Goal: Task Accomplishment & Management: Complete application form

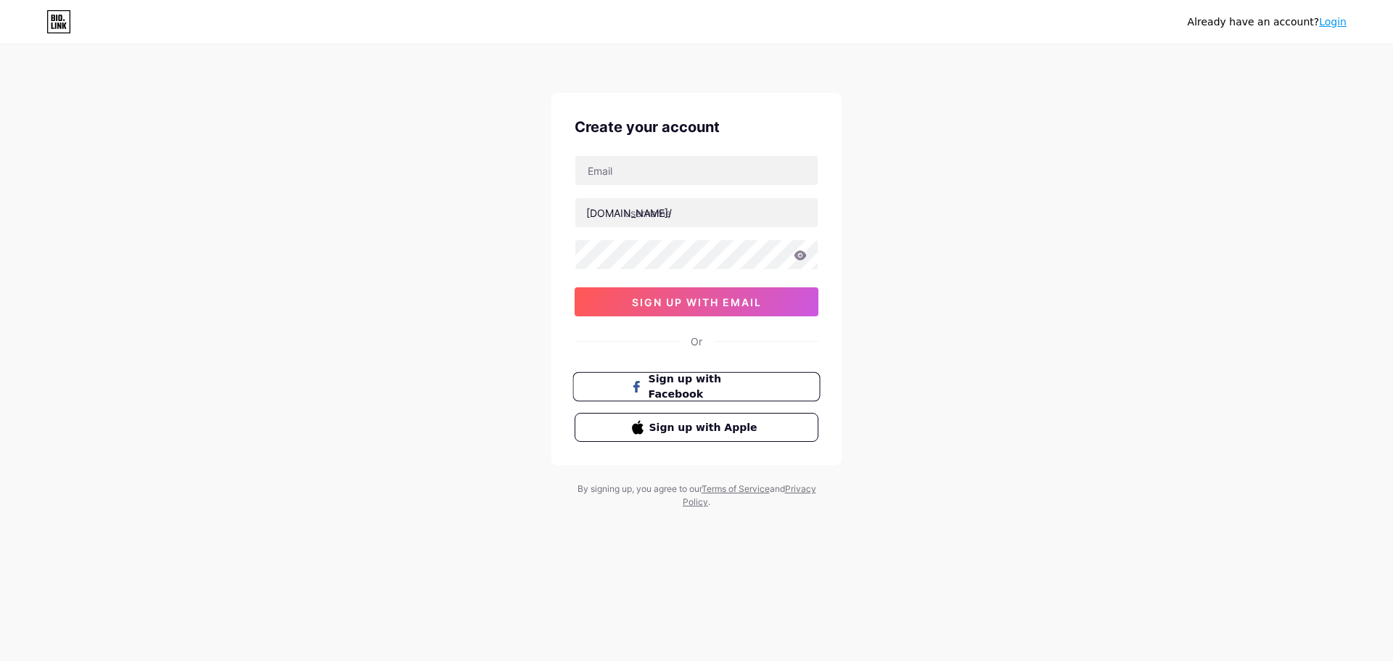
click at [750, 385] on span "Sign up with Facebook" at bounding box center [706, 386] width 114 height 31
click at [692, 303] on span "sign up with email" at bounding box center [697, 302] width 130 height 12
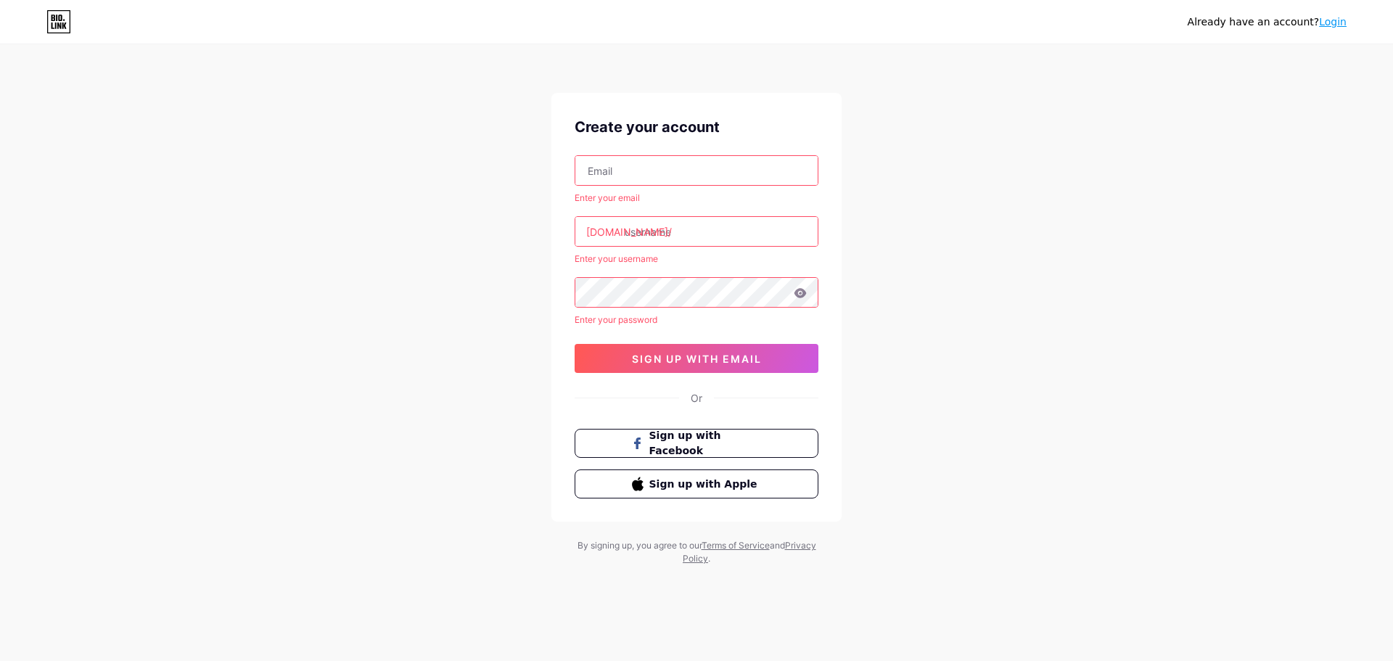
click at [755, 187] on div "Enter your email [DOMAIN_NAME]/ Enter your username Enter your password 0cAFcWe…" at bounding box center [697, 264] width 244 height 218
click at [755, 177] on input "text" at bounding box center [696, 170] width 242 height 29
click at [943, 191] on div "Already have an account? Login Create your account Enter your email [DOMAIN_NAM…" at bounding box center [696, 306] width 1393 height 612
click at [632, 176] on input "text" at bounding box center [696, 170] width 242 height 29
paste input "[EMAIL_ADDRESS][DOMAIN_NAME]"
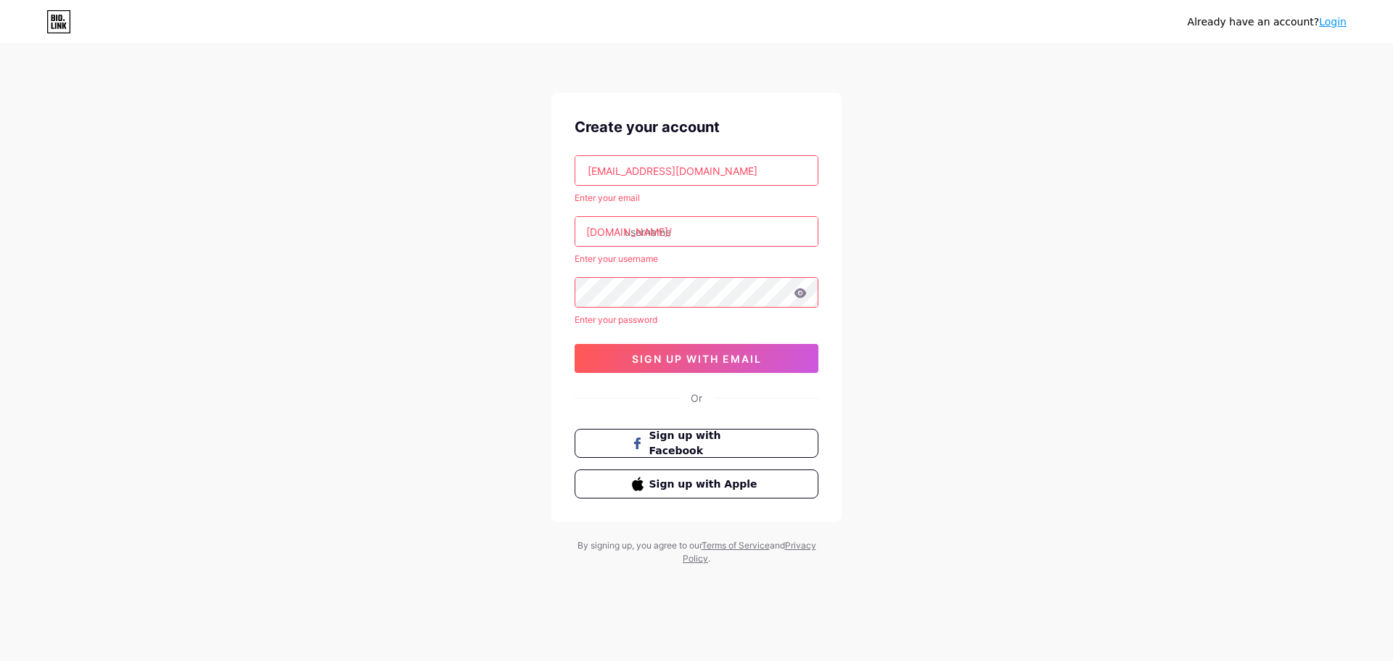
click at [667, 233] on input "text" at bounding box center [696, 231] width 242 height 29
click at [585, 181] on input "[EMAIL_ADDRESS][DOMAIN_NAME]" at bounding box center [696, 170] width 242 height 29
drag, startPoint x: 632, startPoint y: 175, endPoint x: 687, endPoint y: 173, distance: 55.2
click at [687, 173] on input "[EMAIL_ADDRESS][DOMAIN_NAME]" at bounding box center [696, 170] width 242 height 29
type input "[EMAIL_ADDRESS][DOMAIN_NAME]"
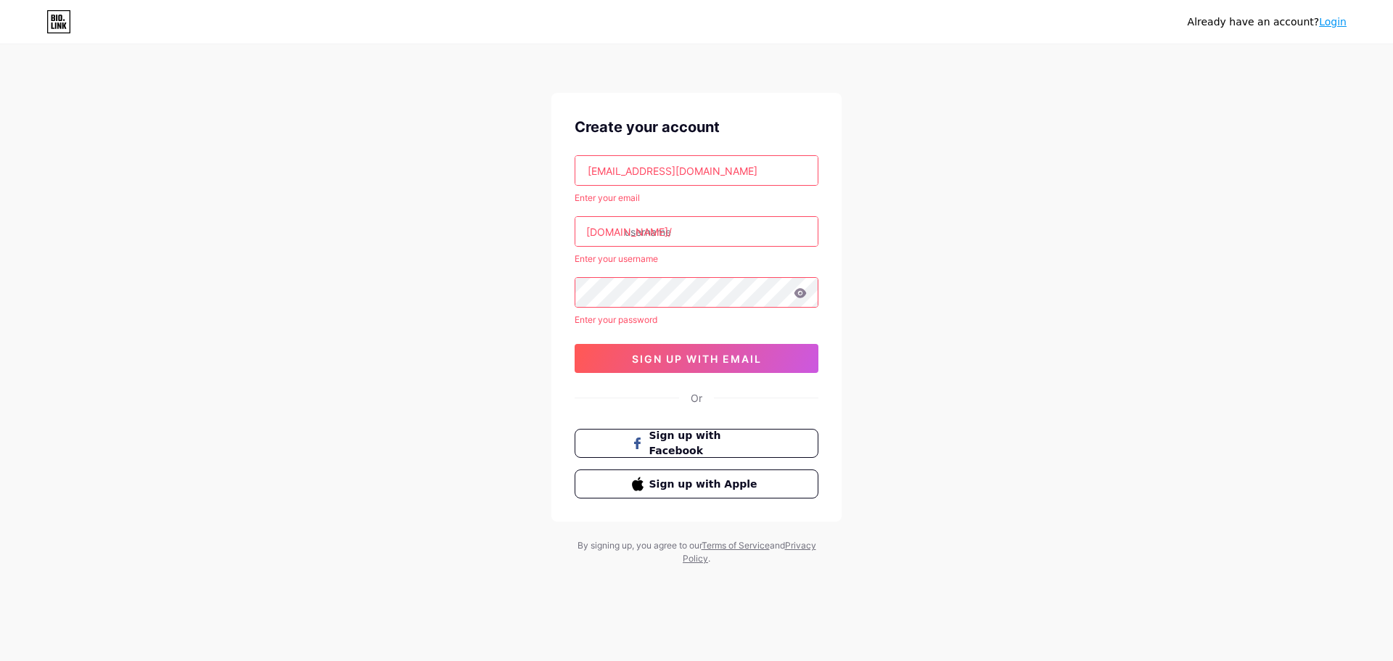
click at [670, 233] on input "text" at bounding box center [696, 231] width 242 height 29
paste input "littleventure"
type input "littleventure"
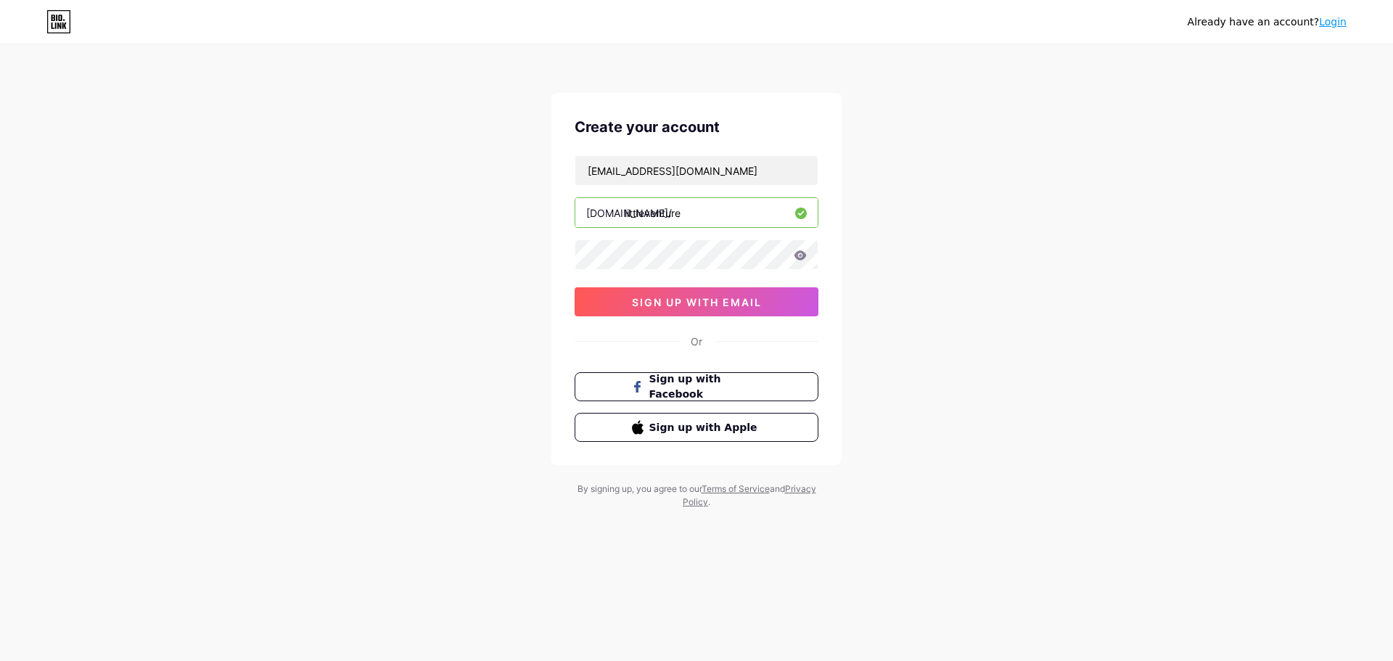
click at [803, 258] on icon at bounding box center [800, 254] width 12 height 9
click at [799, 259] on icon at bounding box center [800, 254] width 12 height 9
click at [799, 256] on icon at bounding box center [800, 255] width 13 height 10
click at [763, 316] on div "Create your account [EMAIL_ADDRESS][DOMAIN_NAME] [DOMAIN_NAME]/ littleventure 0…" at bounding box center [696, 279] width 290 height 372
click at [763, 310] on button "sign up with email" at bounding box center [697, 301] width 244 height 29
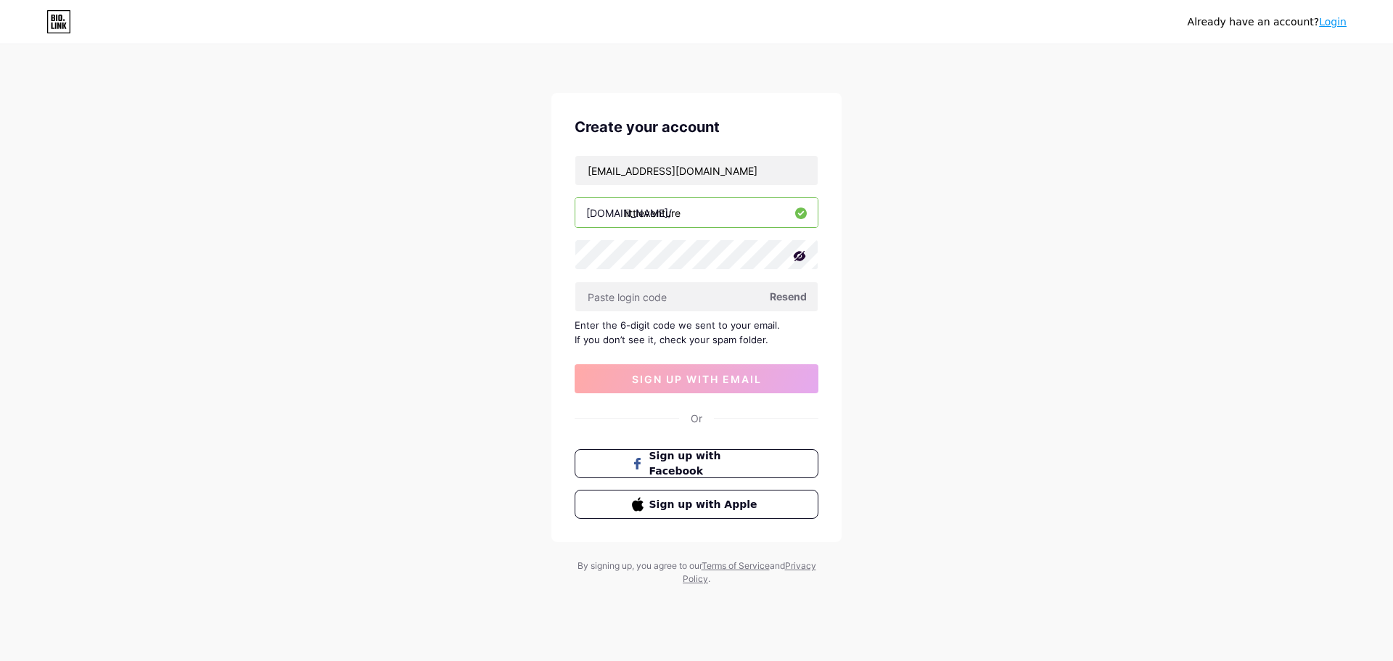
click at [786, 294] on span "Resend" at bounding box center [788, 296] width 37 height 15
paste input "509425"
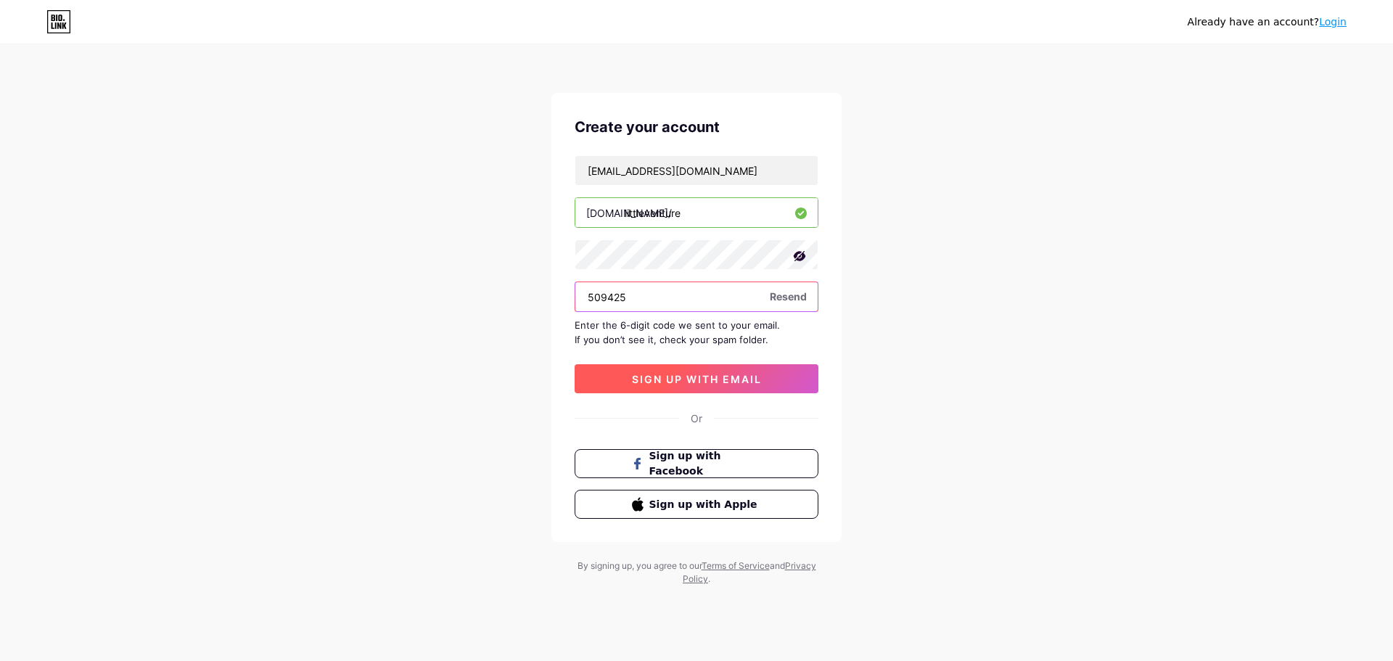
type input "509425"
click at [754, 367] on button "sign up with email" at bounding box center [697, 378] width 244 height 29
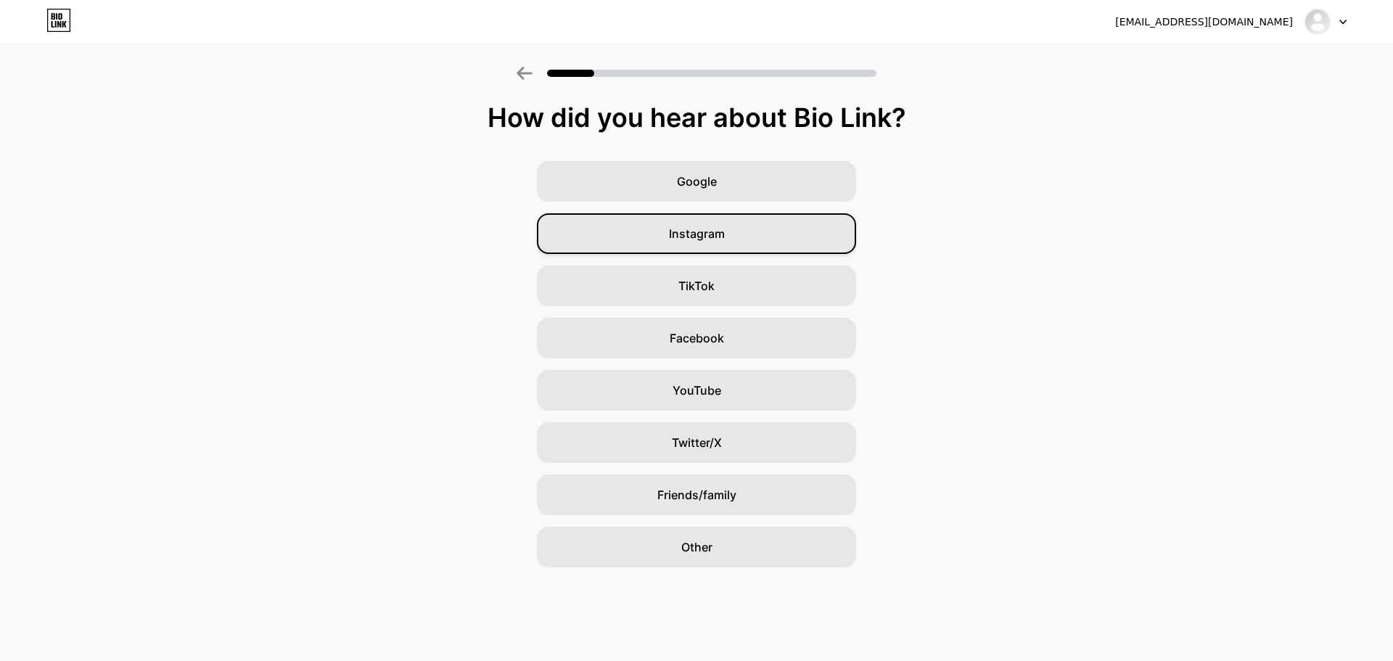
click at [789, 241] on div "Instagram" at bounding box center [696, 233] width 319 height 41
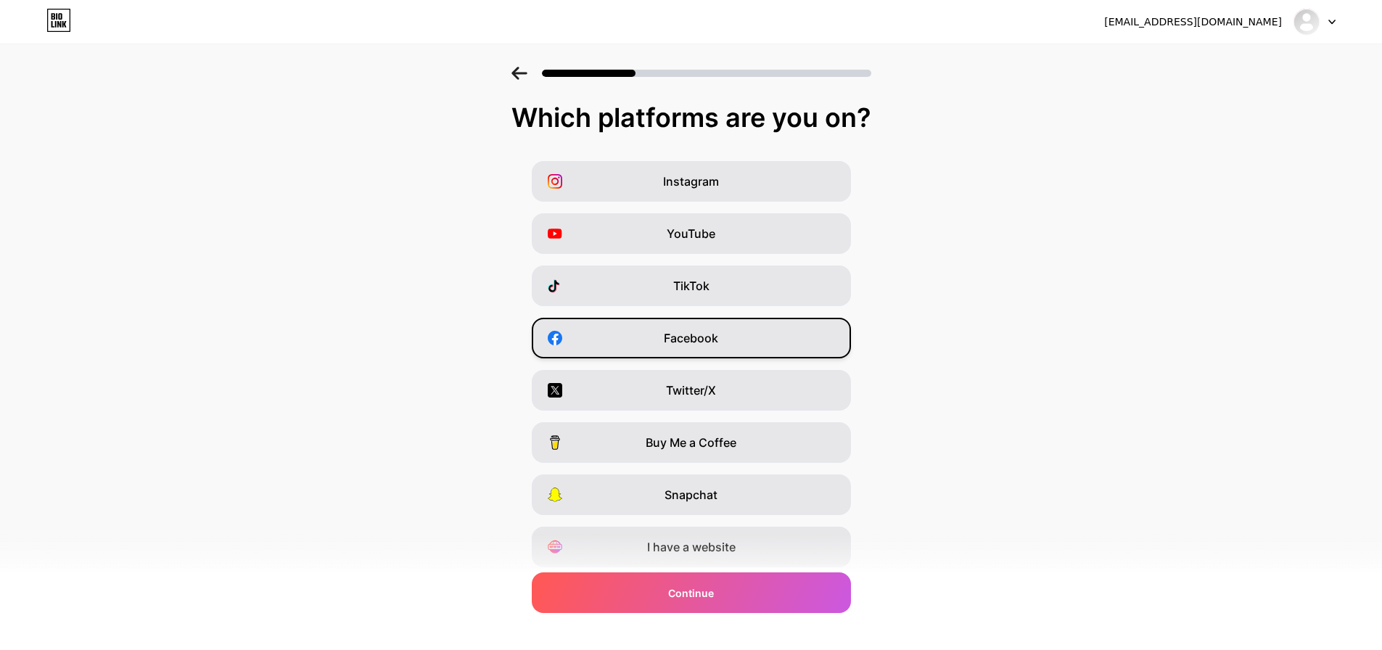
click at [745, 348] on div "Facebook" at bounding box center [691, 338] width 319 height 41
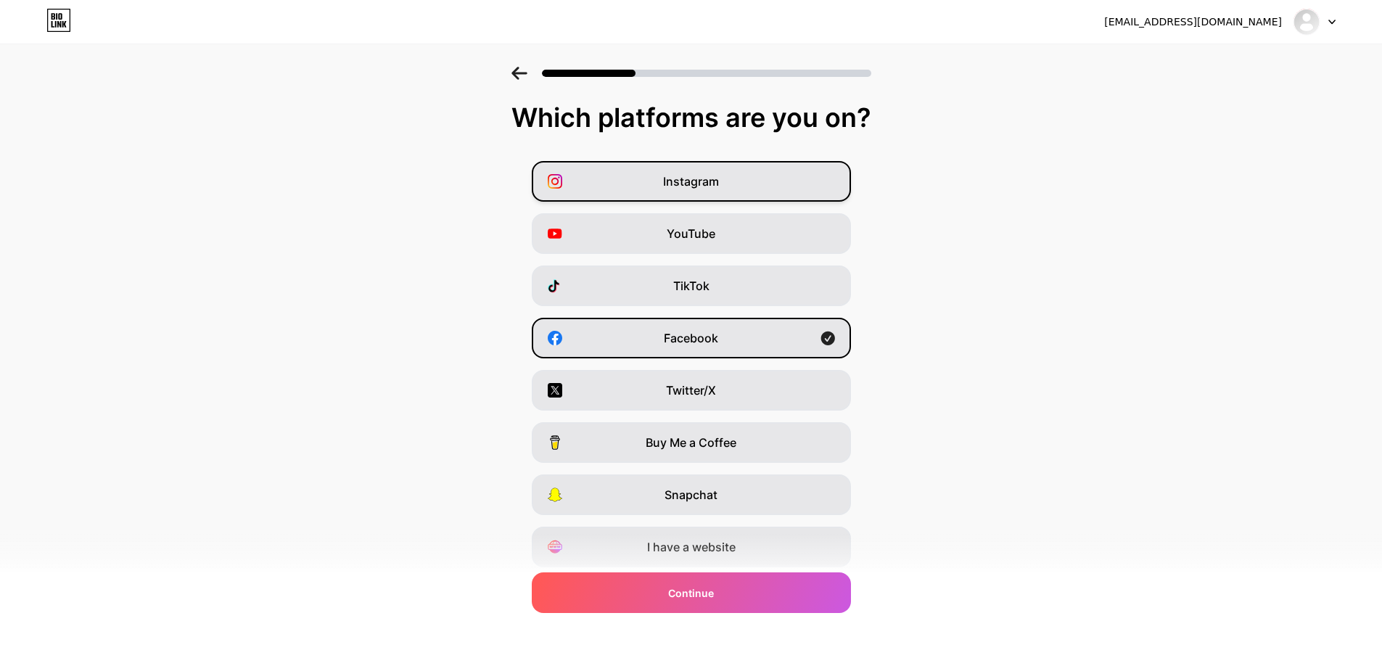
click at [773, 184] on div "Instagram" at bounding box center [691, 181] width 319 height 41
click at [773, 540] on div "I have a website" at bounding box center [691, 547] width 319 height 41
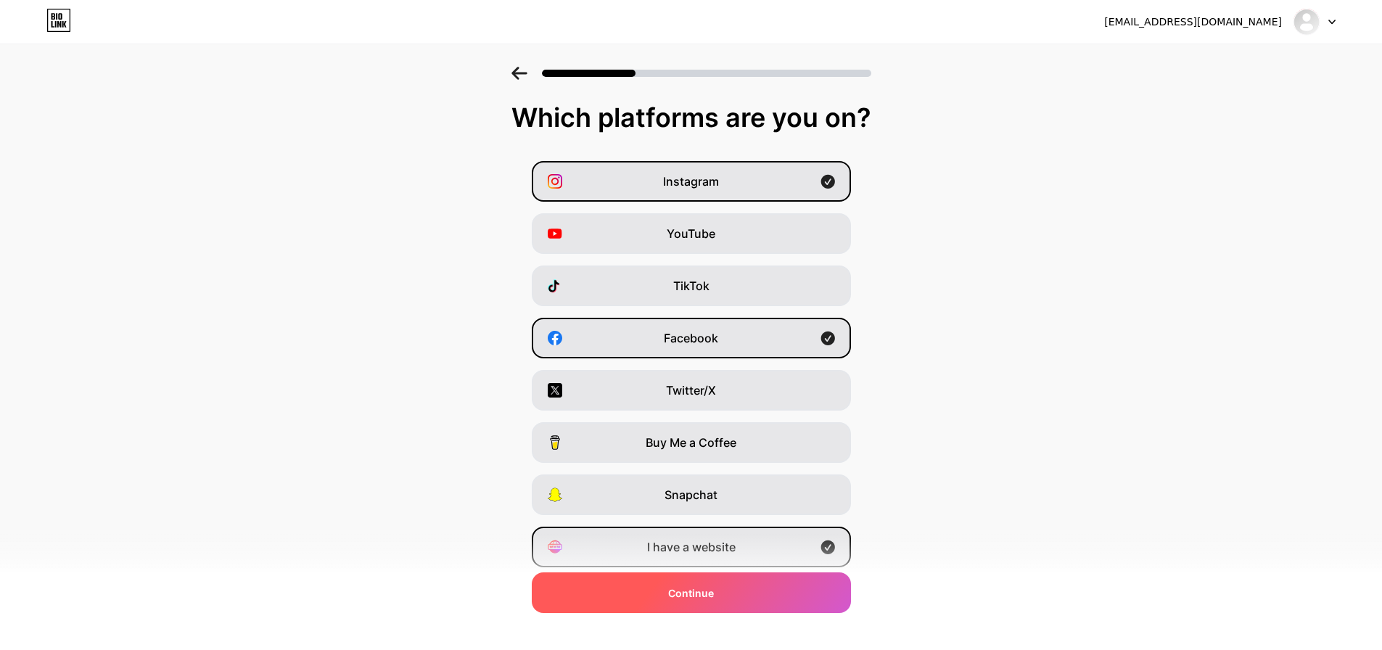
click at [781, 603] on div "Continue" at bounding box center [691, 592] width 319 height 41
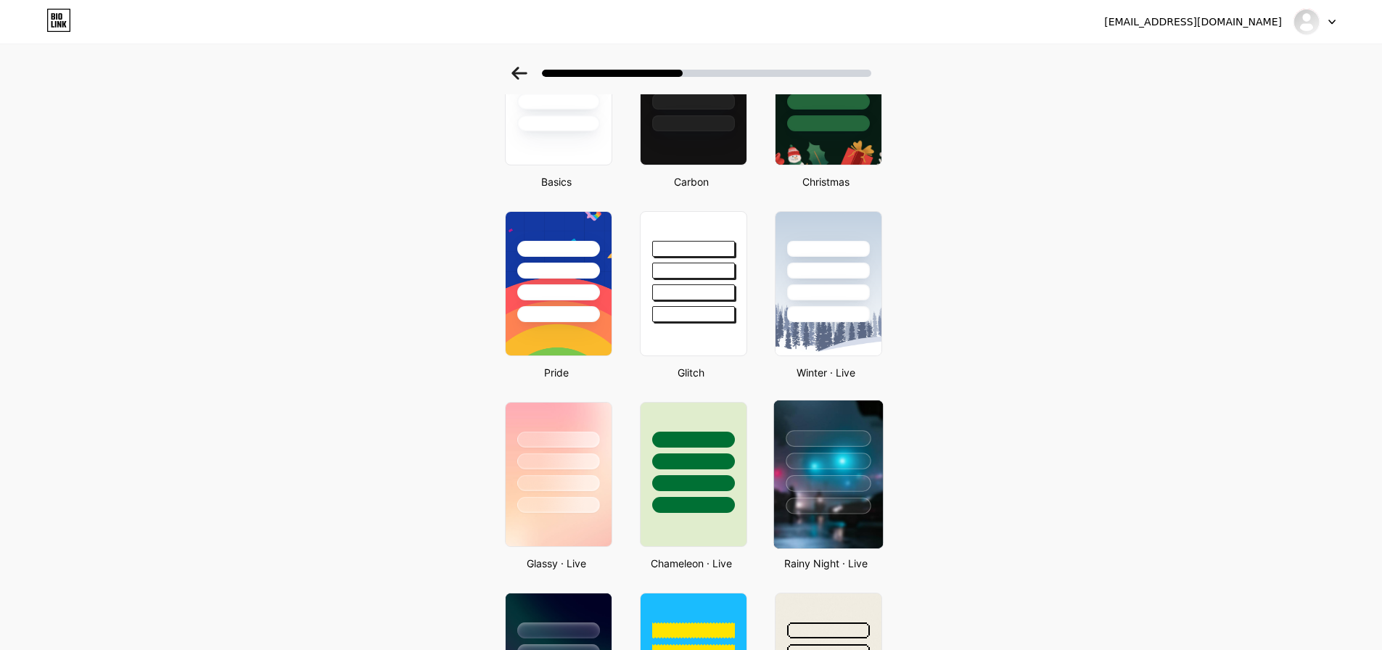
scroll to position [363, 0]
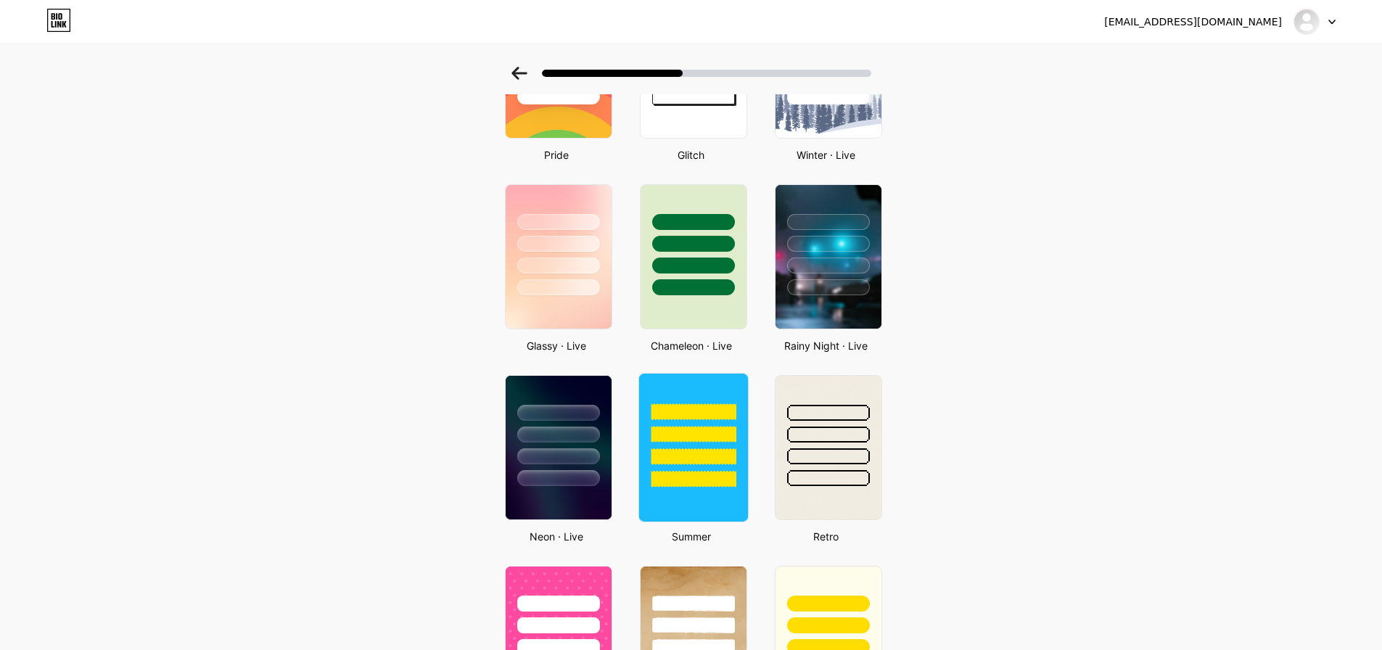
click at [678, 505] on div at bounding box center [693, 447] width 110 height 149
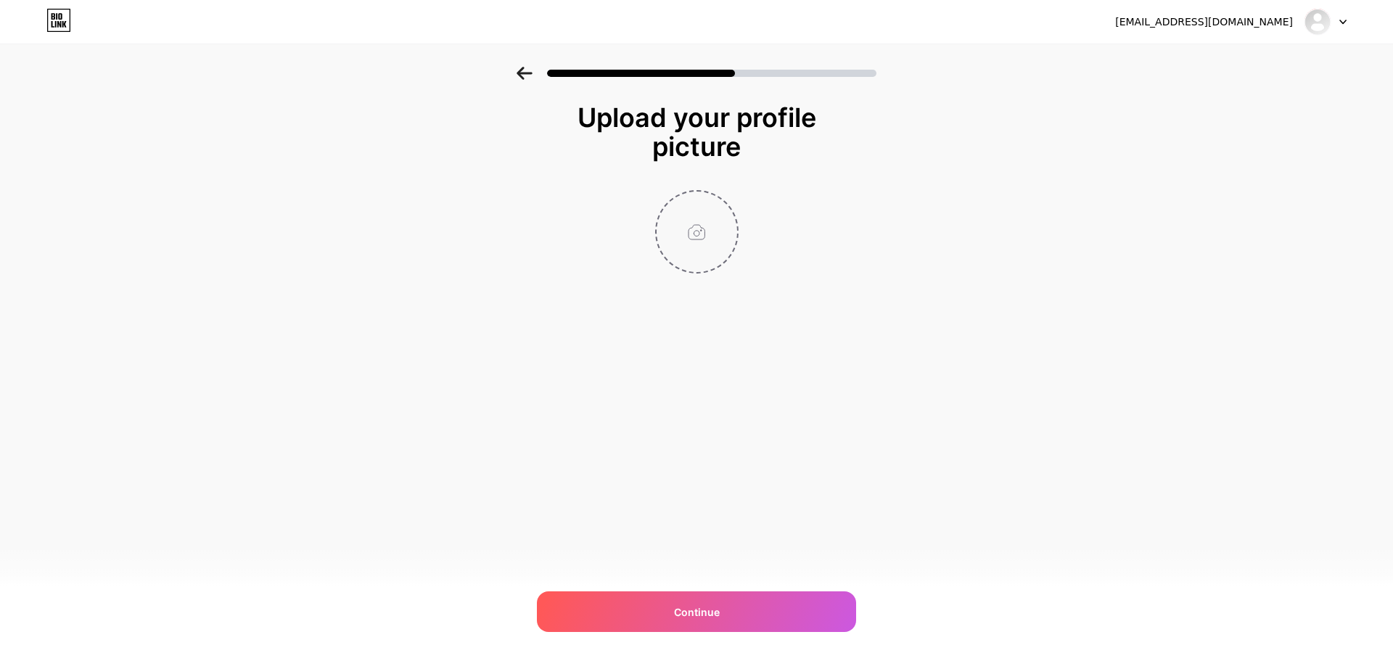
click at [690, 236] on input "file" at bounding box center [697, 232] width 81 height 81
type input "C:\fakepath\20250910-105613.jpg"
click at [690, 226] on img at bounding box center [696, 231] width 83 height 83
click at [732, 197] on circle at bounding box center [730, 201] width 16 height 16
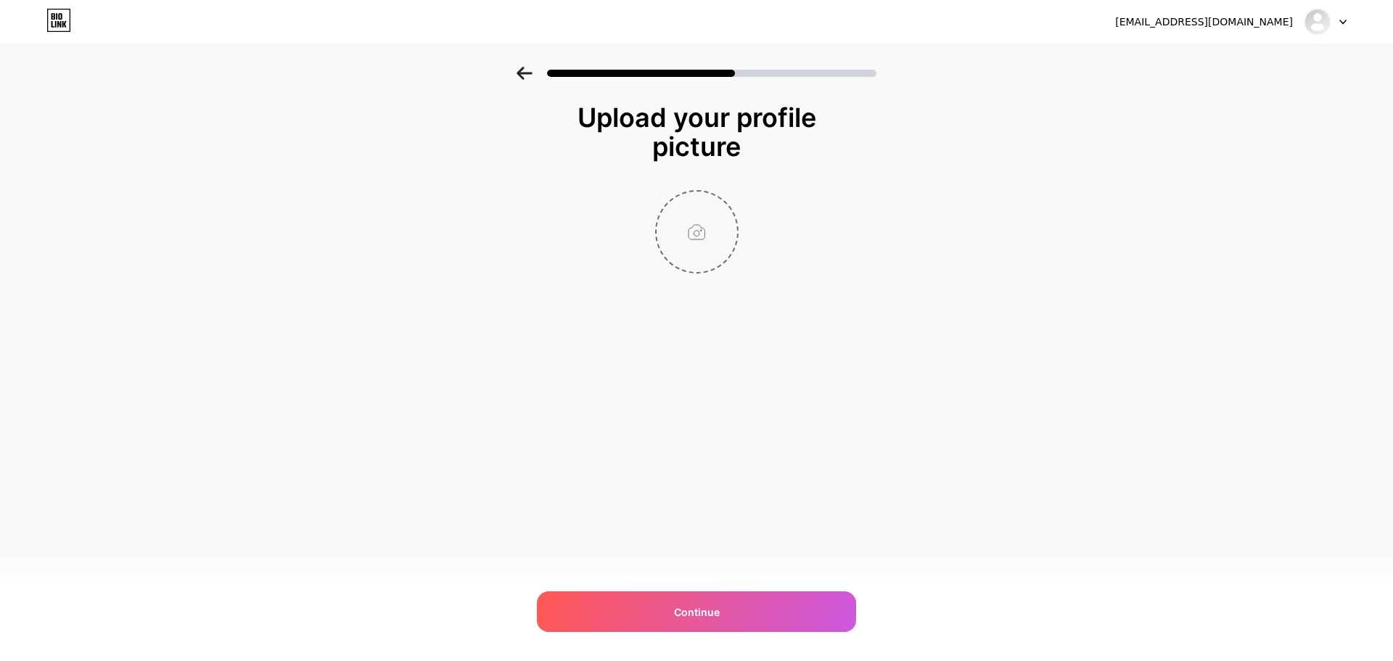
click at [699, 260] on input "file" at bounding box center [697, 232] width 81 height 81
type input "C:\fakepath\499963110_122113626968851726_3201599396484725941_n.jpg"
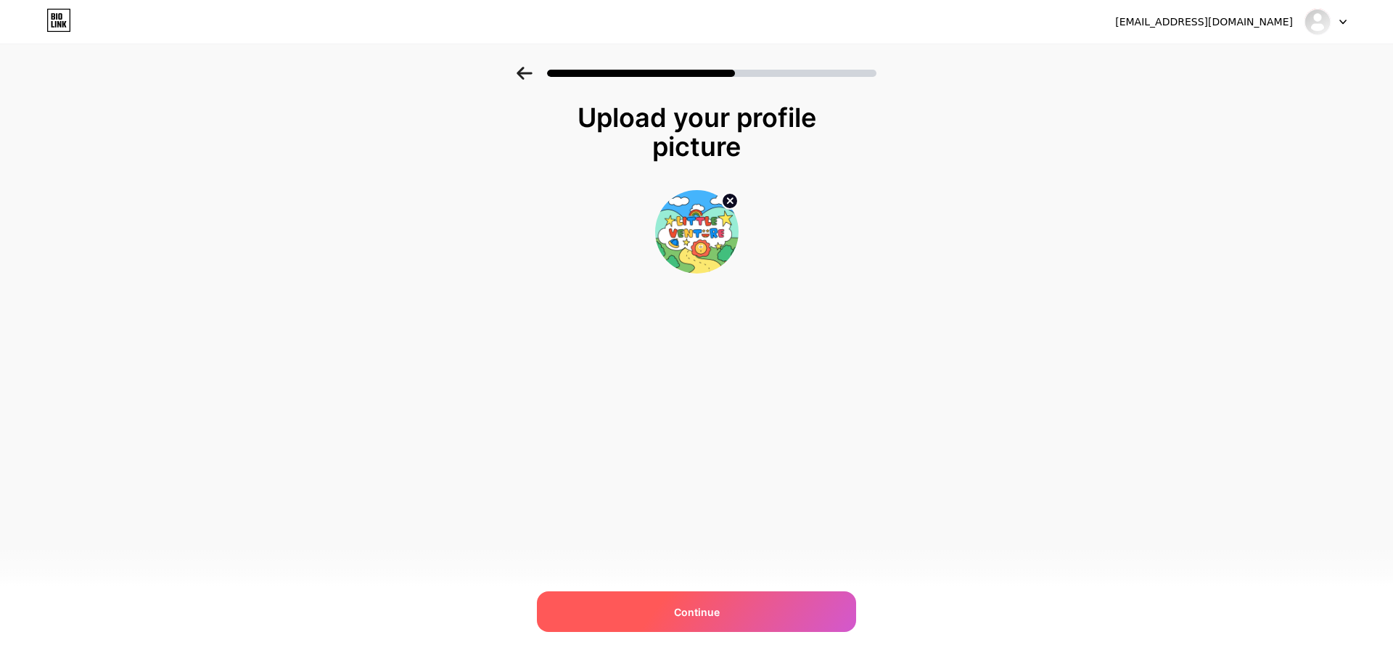
click at [638, 607] on div "Continue" at bounding box center [696, 611] width 319 height 41
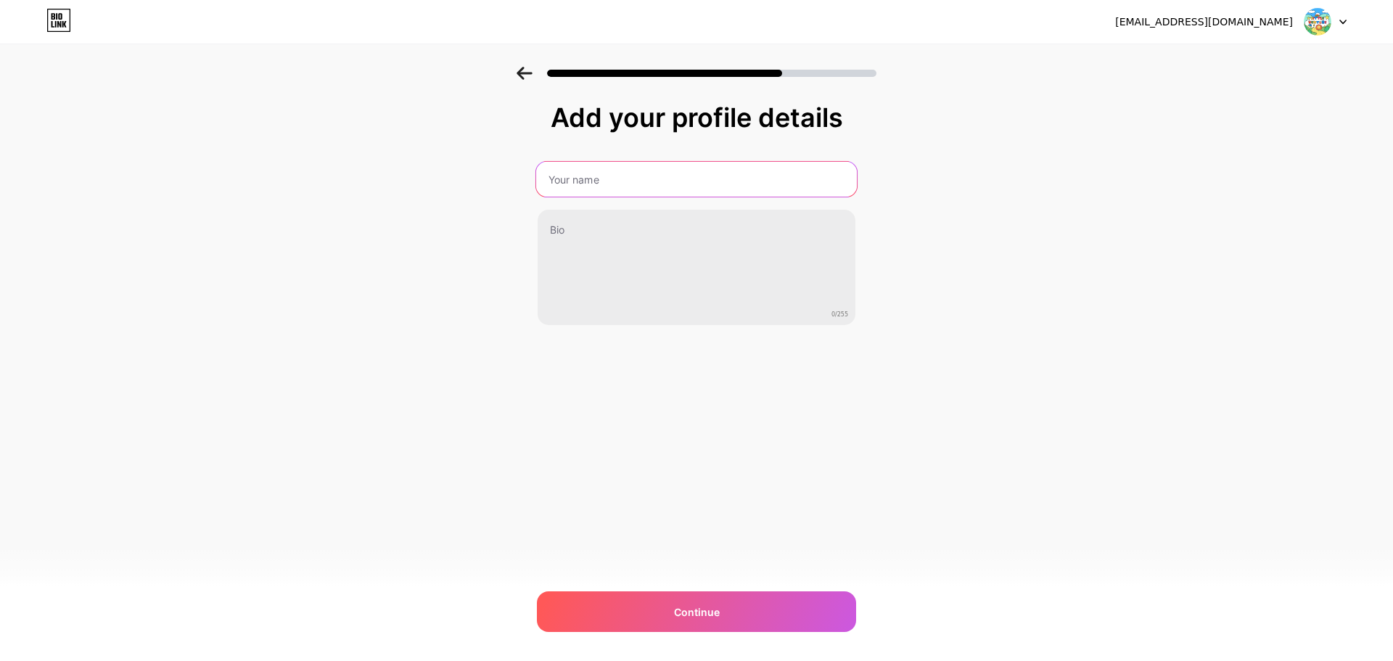
click at [689, 194] on input "text" at bounding box center [696, 179] width 321 height 35
click at [689, 192] on input "text" at bounding box center [696, 179] width 321 height 35
type input "ศ"
type input "l"
type input ":"
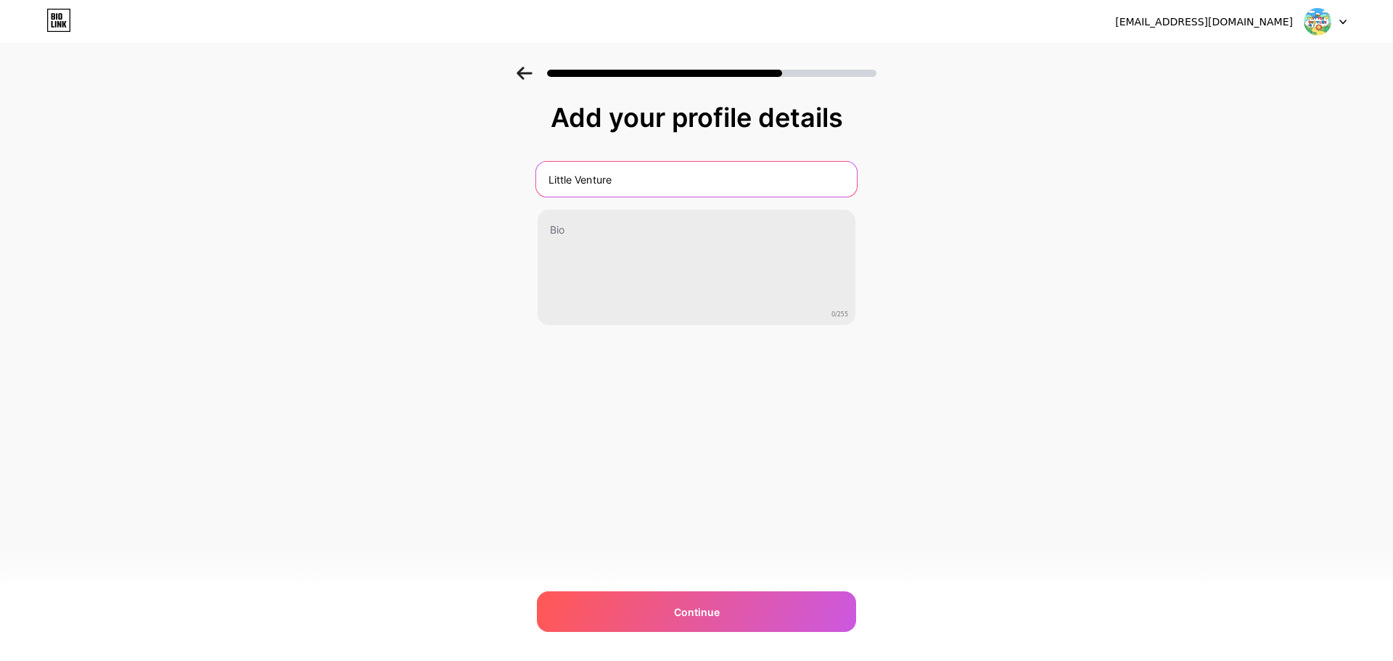
type input "Little Venture"
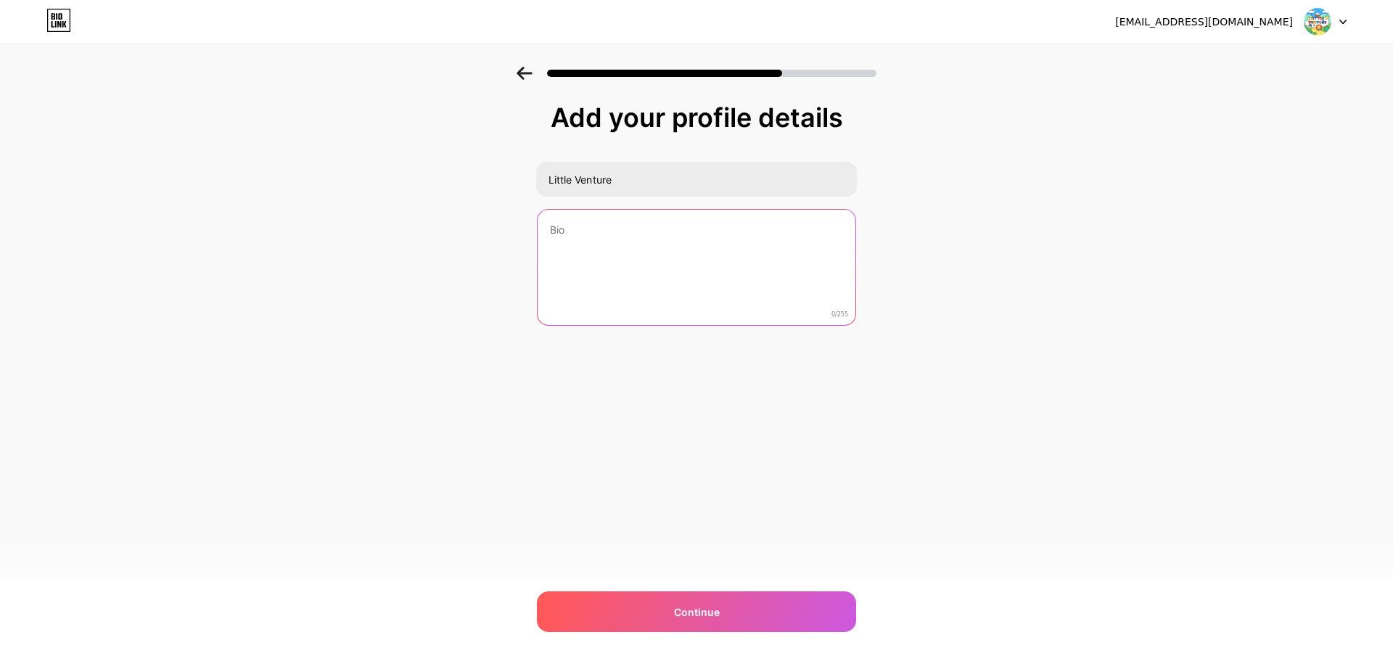
click at [776, 221] on textarea at bounding box center [697, 268] width 318 height 117
paste textarea "The Adventure Run For Kids"
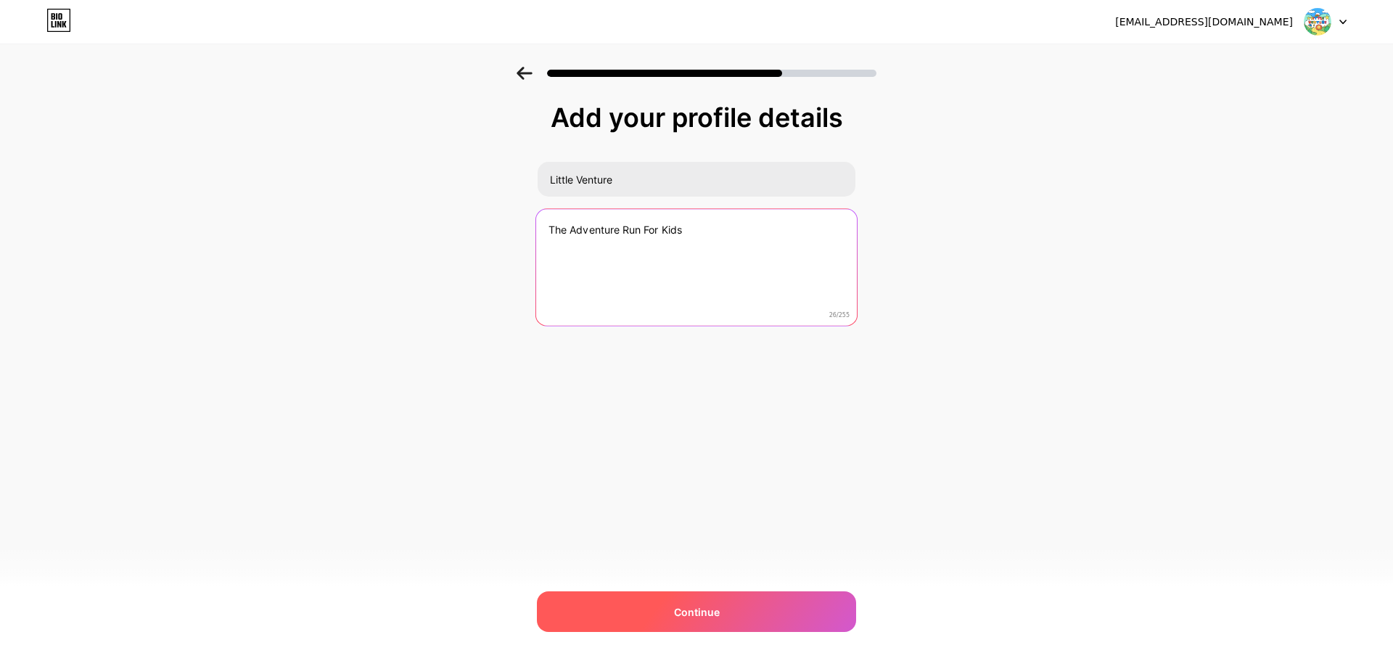
type textarea "The Adventure Run For Kids"
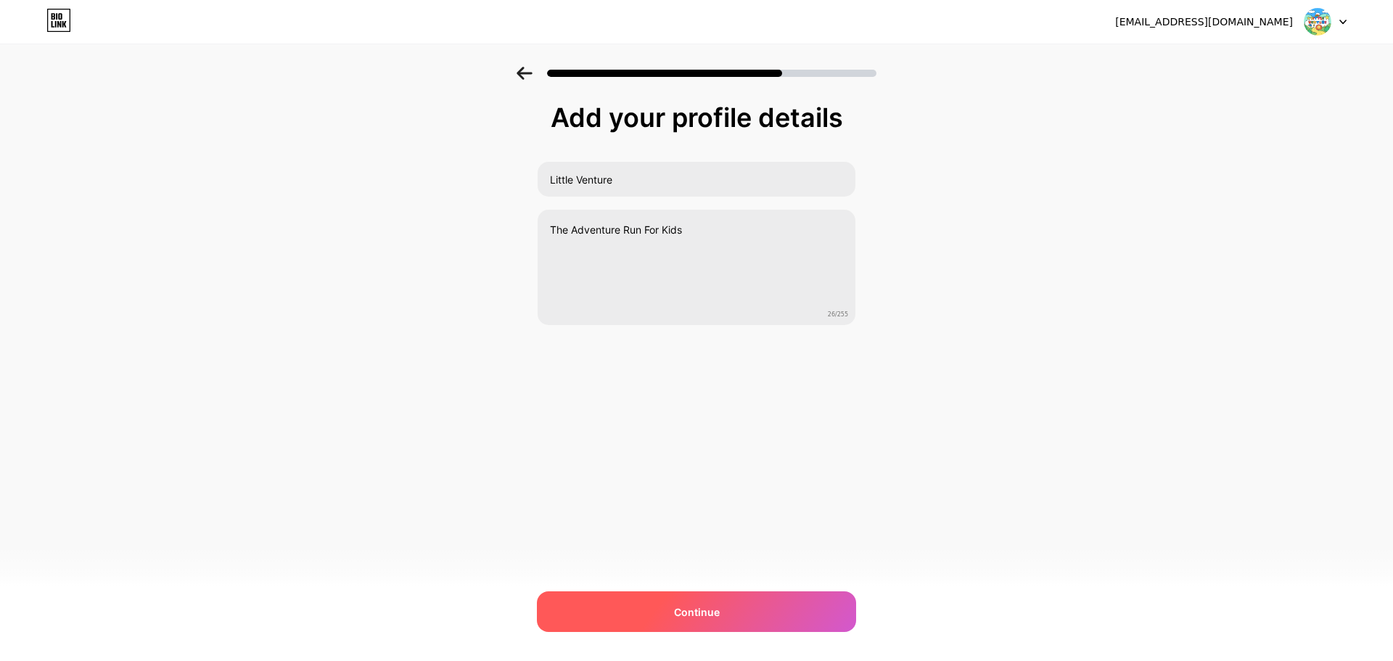
click at [755, 617] on div "Continue" at bounding box center [696, 611] width 319 height 41
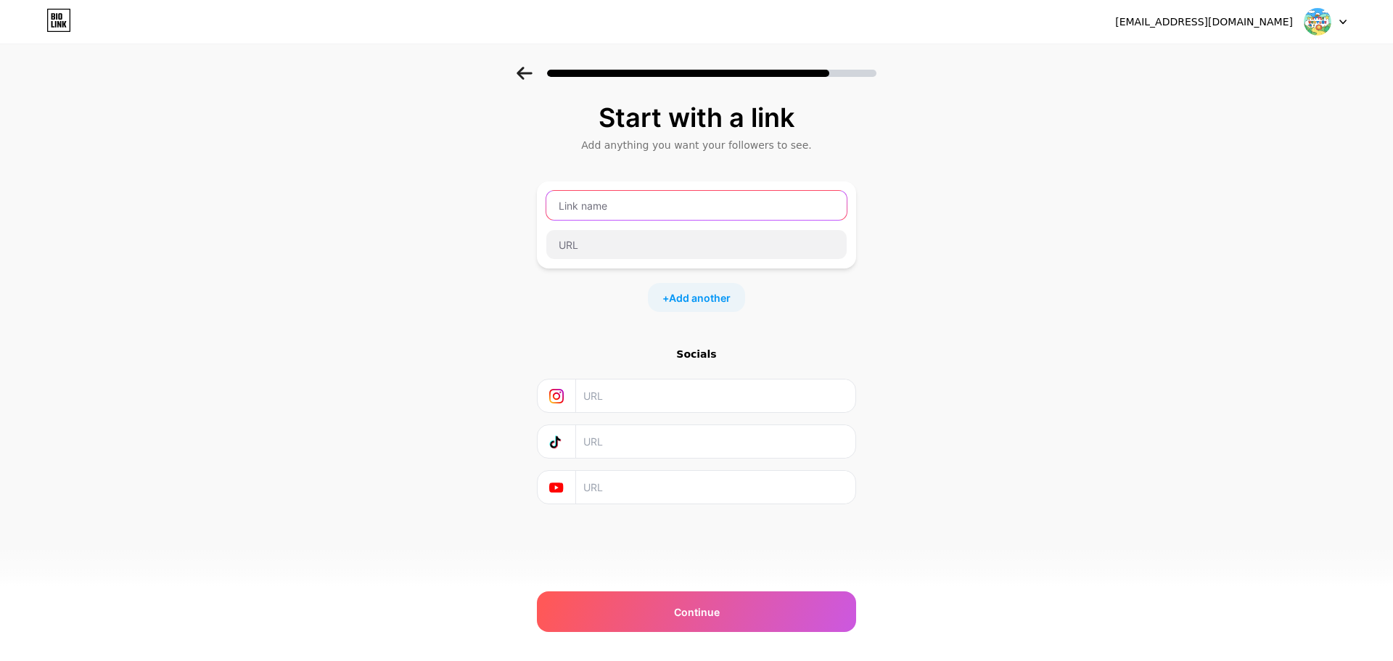
click at [755, 200] on input "text" at bounding box center [696, 205] width 300 height 29
paste input "[URL][DOMAIN_NAME]"
type input "[URL][DOMAIN_NAME]"
click at [782, 225] on div "[URL][DOMAIN_NAME]" at bounding box center [697, 225] width 302 height 70
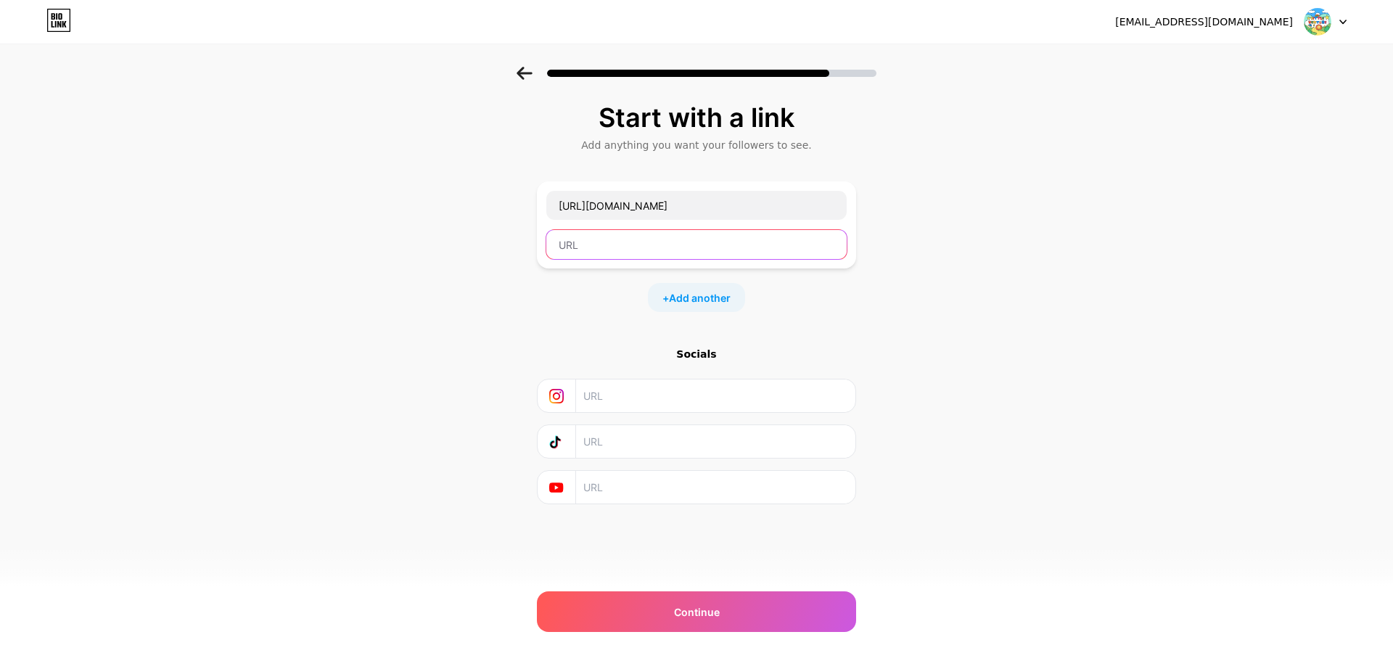
click at [778, 242] on input "text" at bounding box center [696, 244] width 300 height 29
paste input "[URL][DOMAIN_NAME]"
type input "[URL][DOMAIN_NAME]"
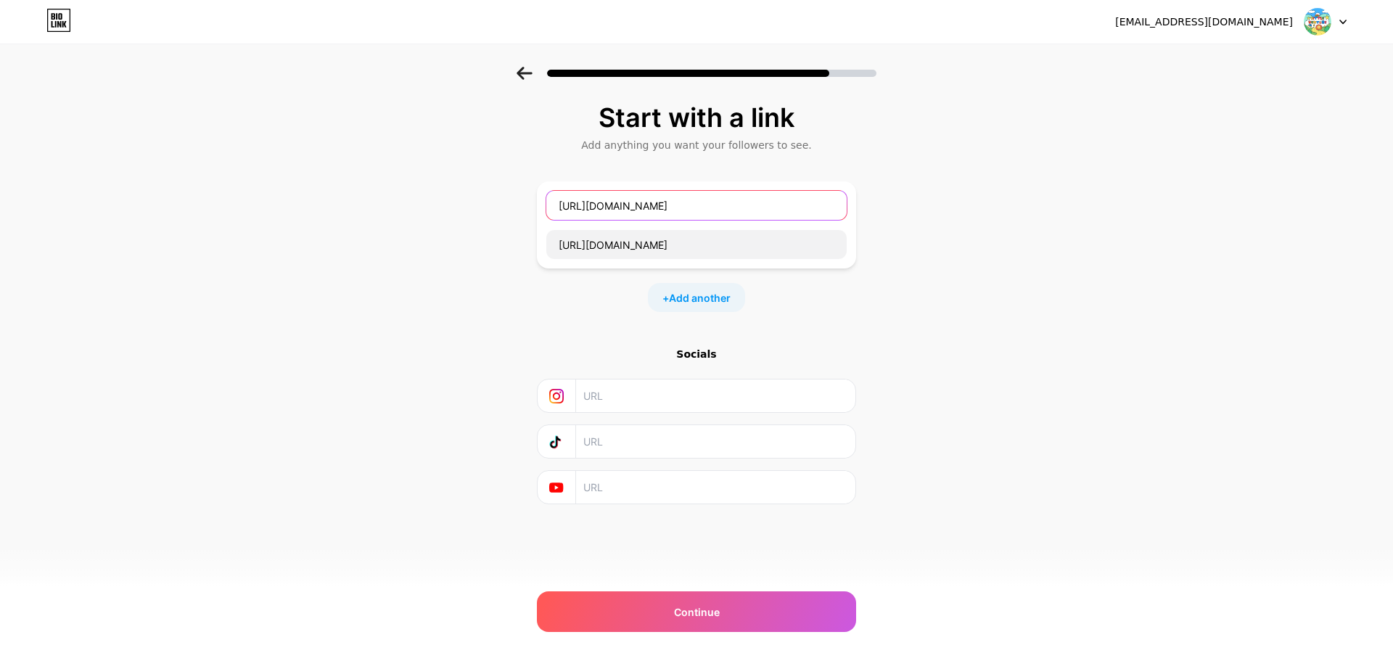
drag, startPoint x: 792, startPoint y: 214, endPoint x: 544, endPoint y: 208, distance: 247.5
click at [544, 208] on div "[URL][DOMAIN_NAME] [URL][DOMAIN_NAME]" at bounding box center [696, 224] width 319 height 87
paste input "[URL][DOMAIN_NAME]"
drag, startPoint x: 756, startPoint y: 209, endPoint x: 433, endPoint y: 199, distance: 323.0
click at [433, 199] on div "Start with a link Add anything you want your followers to see. [URL][DOMAIN_NAM…" at bounding box center [696, 322] width 1393 height 510
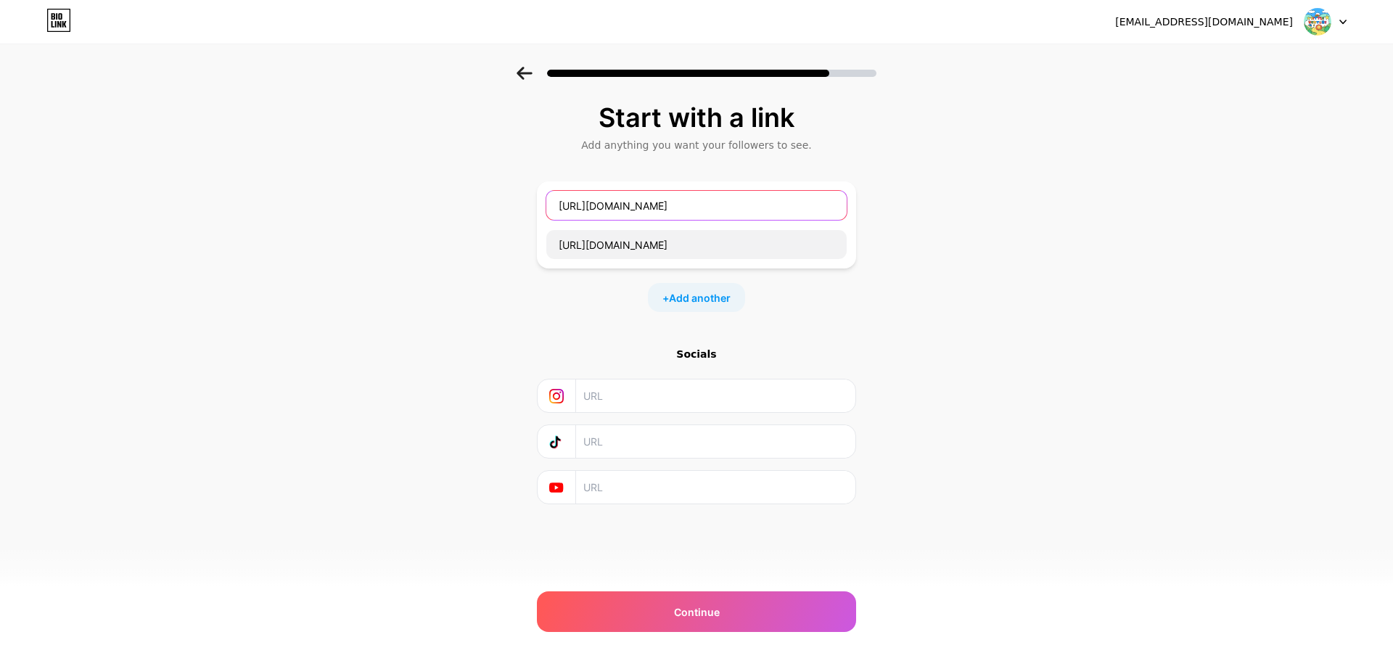
type input "K"
type input "Little Venture"
click at [987, 381] on div "Start with a link Add anything you want your followers to see. Little Venture […" at bounding box center [696, 322] width 1393 height 510
click at [811, 407] on input "text" at bounding box center [714, 395] width 263 height 33
click at [713, 299] on span "Add another" at bounding box center [700, 297] width 62 height 15
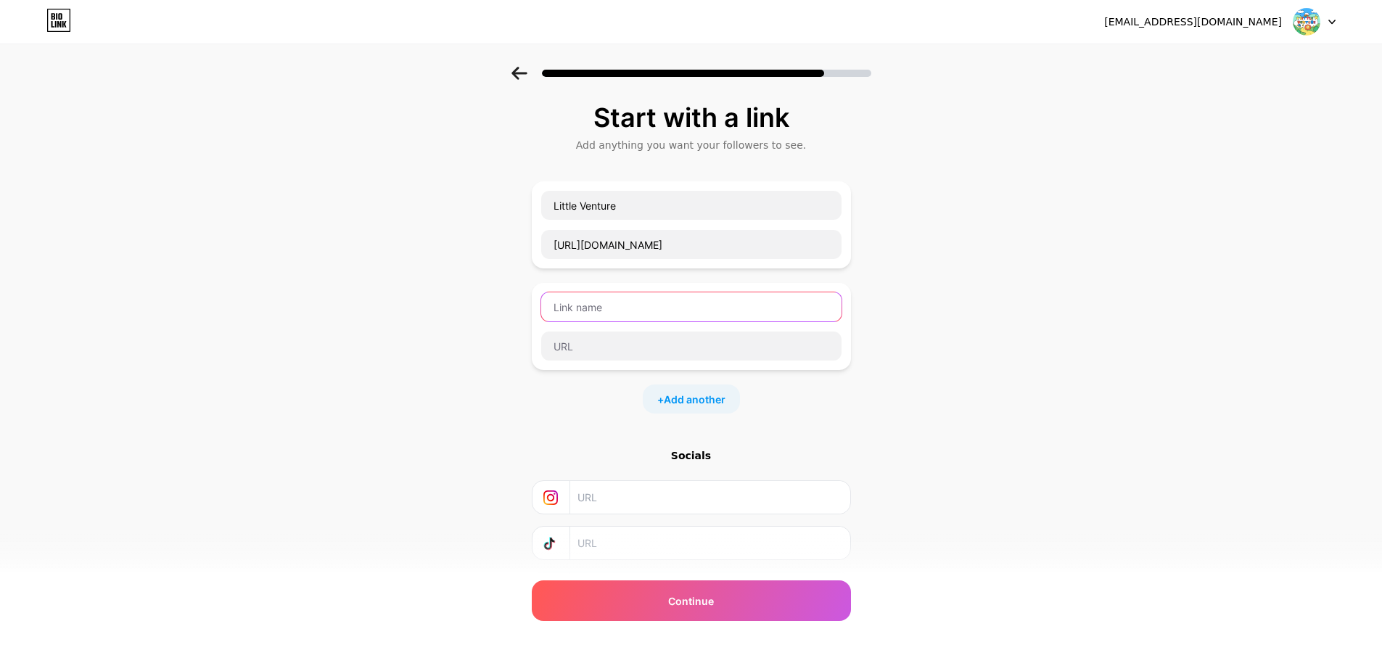
click at [775, 310] on input "text" at bounding box center [691, 306] width 300 height 29
click at [1026, 311] on div "Start with a link Add anything you want your followers to see. Little Venture […" at bounding box center [691, 373] width 1382 height 612
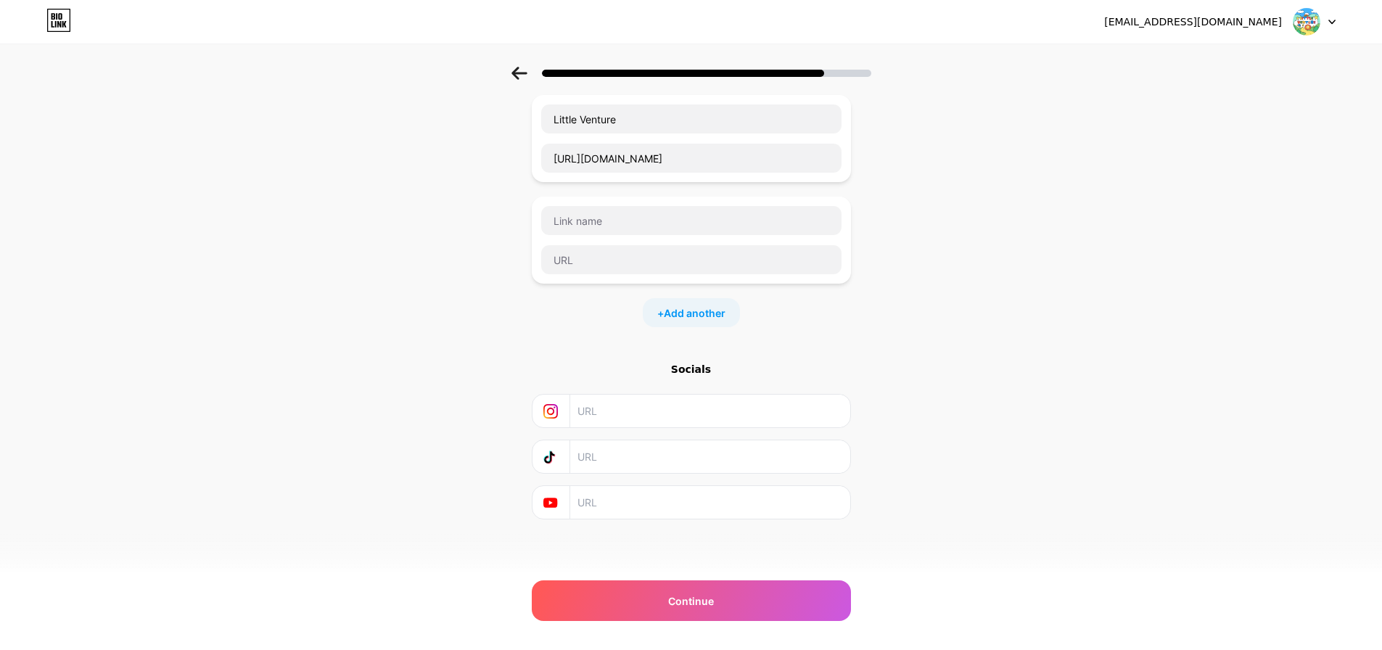
click at [770, 575] on div "Start with a link Add anything you want your followers to see. Little Venture […" at bounding box center [691, 304] width 319 height 575
click at [780, 591] on div "Continue" at bounding box center [691, 600] width 319 height 41
click at [826, 593] on div "Continue" at bounding box center [691, 600] width 319 height 41
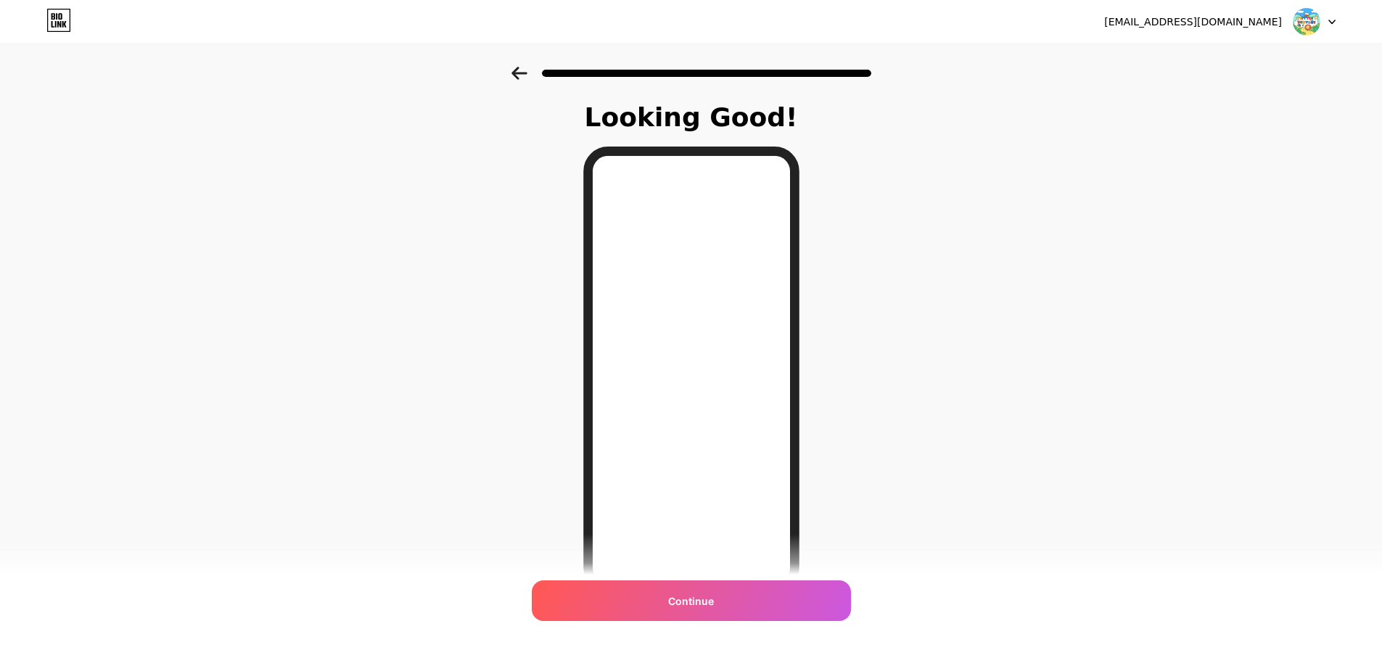
scroll to position [73, 0]
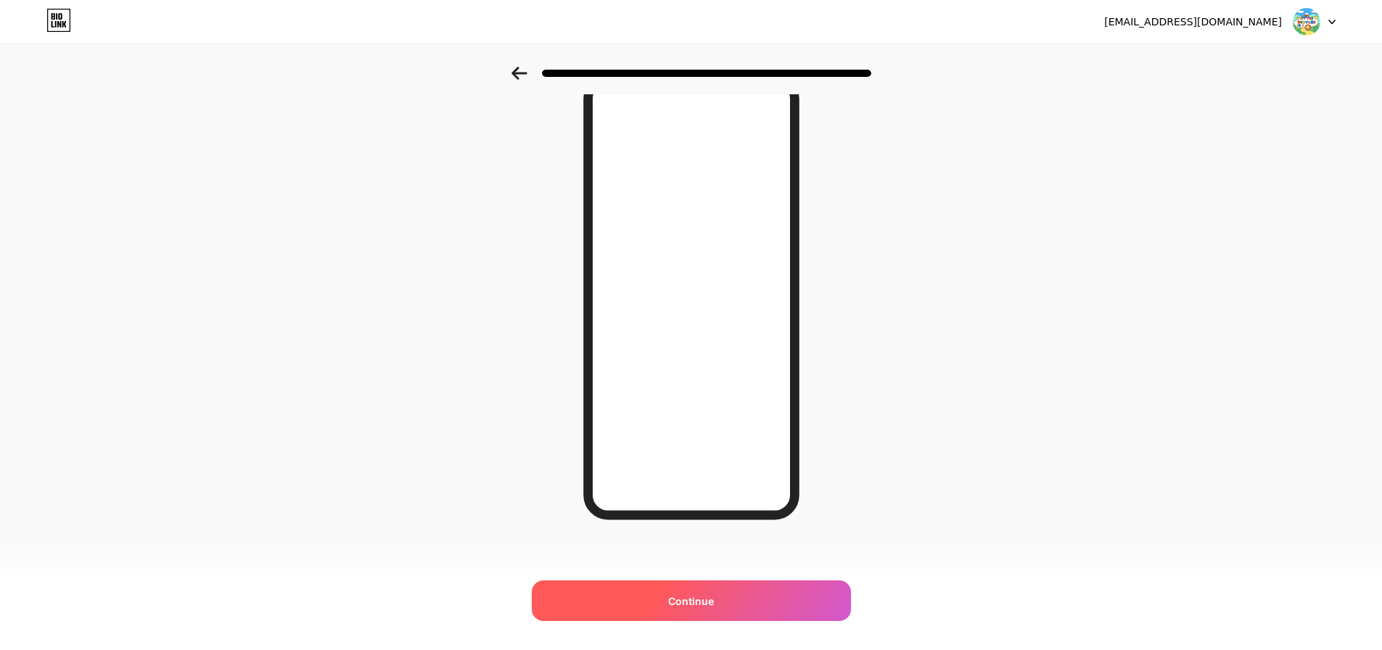
click at [766, 606] on div "Continue" at bounding box center [691, 600] width 319 height 41
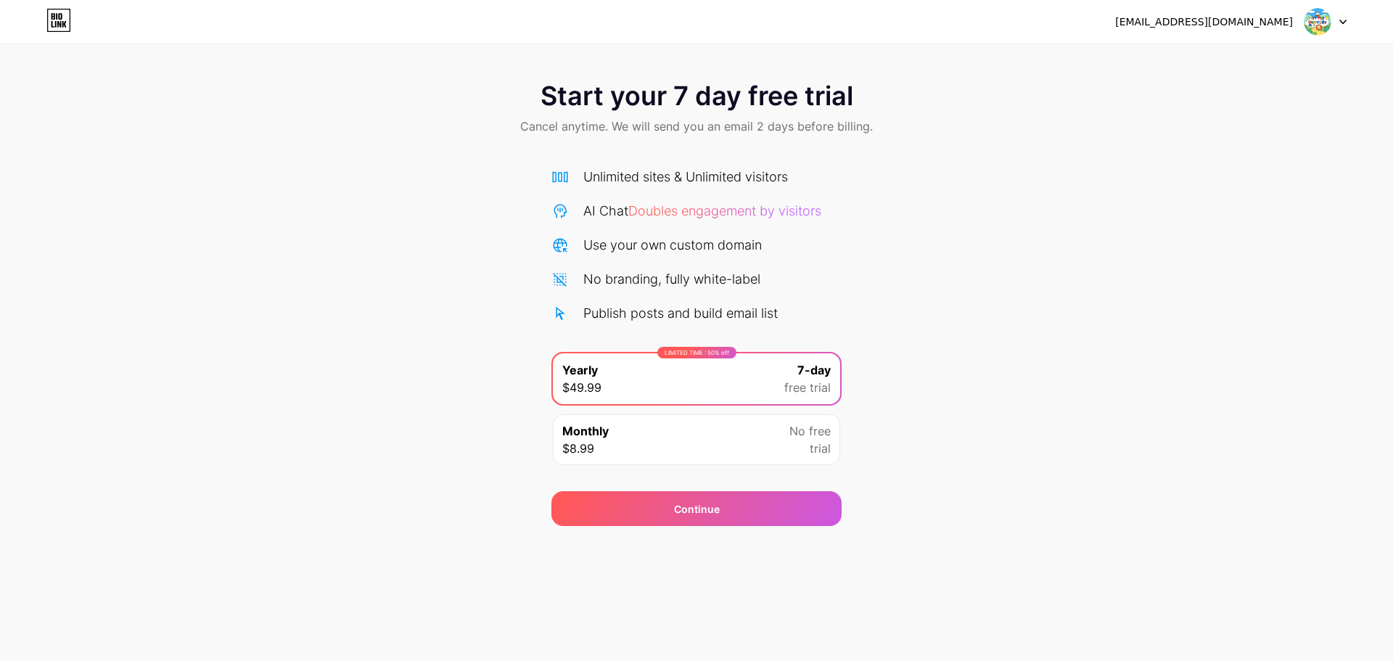
click at [793, 451] on div "No free trial" at bounding box center [809, 439] width 41 height 35
click at [45, 21] on div "[EMAIL_ADDRESS][DOMAIN_NAME] Logout" at bounding box center [696, 22] width 1393 height 26
click at [53, 21] on icon at bounding box center [58, 20] width 25 height 23
click at [1319, 17] on img at bounding box center [1318, 22] width 28 height 28
click at [1156, 21] on div "[EMAIL_ADDRESS][DOMAIN_NAME]" at bounding box center [1204, 22] width 178 height 15
